Goal: Information Seeking & Learning: Learn about a topic

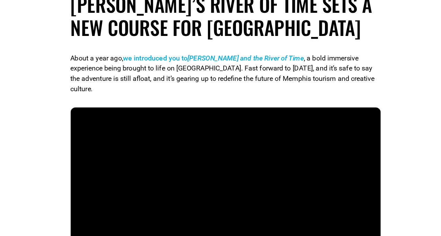
scroll to position [143, 0]
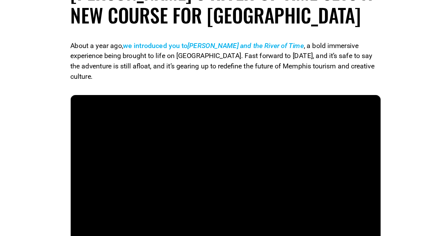
click at [217, 97] on p "About a year ago, we introduced you to Baron [PERSON_NAME] and the River of Tim…" at bounding box center [220, 94] width 251 height 33
click at [222, 101] on p "About a year ago, we introduced you to Baron [PERSON_NAME] and the River of Tim…" at bounding box center [220, 94] width 251 height 33
click at [224, 106] on p "About a year ago, we introduced you to Baron [PERSON_NAME] and the River of Tim…" at bounding box center [220, 94] width 251 height 33
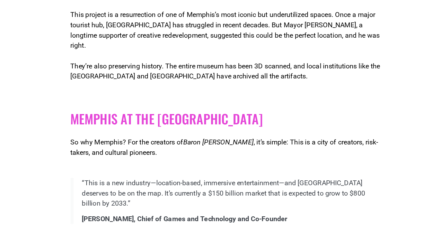
scroll to position [1108, 0]
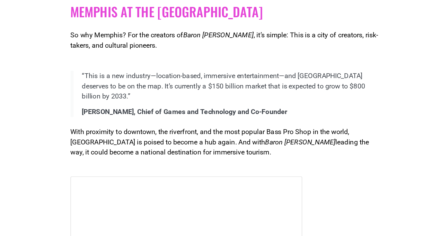
click at [226, 94] on div "Memphis at the Center of the Multiverse So why Memphis? For the creators of Bar…" at bounding box center [220, 67] width 251 height 55
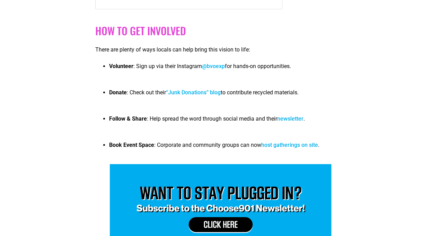
scroll to position [1793, 0]
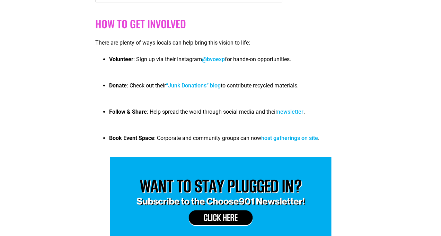
click at [314, 62] on div "How to Get Involved There are plenty of ways locals can help bring this vision …" at bounding box center [220, 86] width 251 height 137
click at [317, 47] on p "There are plenty of ways locals can help bring this vision to life:" at bounding box center [220, 43] width 251 height 8
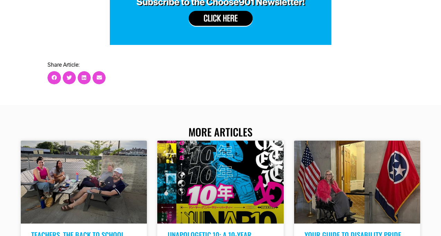
scroll to position [2046, 0]
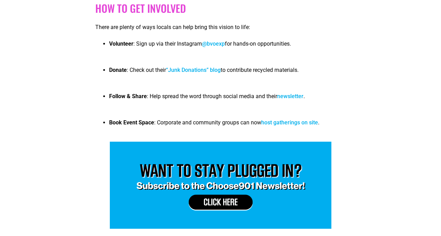
scroll to position [1801, 0]
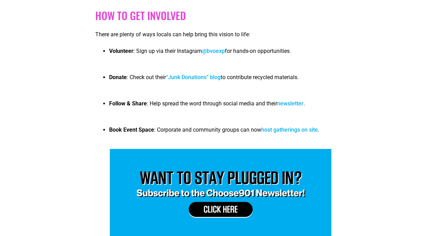
click at [313, 68] on li "Volunteer : Sign up via their Instagram @bvoexp for hands-on opportunities." at bounding box center [227, 57] width 237 height 21
click at [268, 78] on ul "Volunteer : Sign up via their Instagram @bvoexp for hands-on opportunities. Don…" at bounding box center [220, 97] width 251 height 100
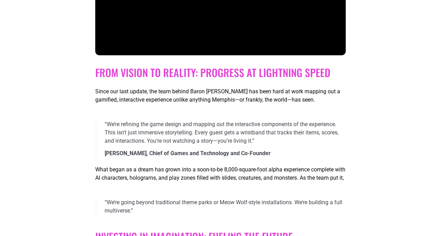
scroll to position [0, 0]
